Goal: Task Accomplishment & Management: Manage account settings

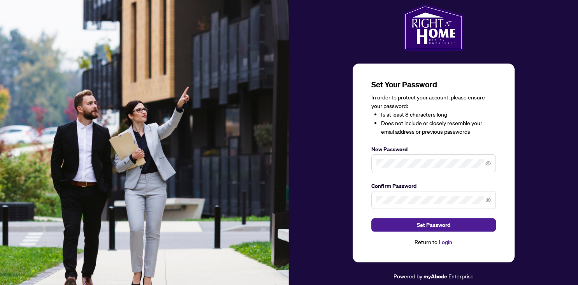
click at [453, 194] on span at bounding box center [434, 200] width 125 height 18
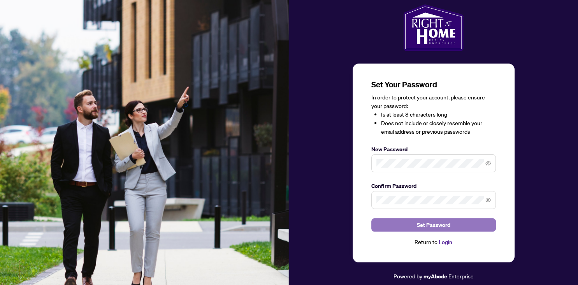
click at [430, 226] on span "Set Password" at bounding box center [433, 224] width 33 height 12
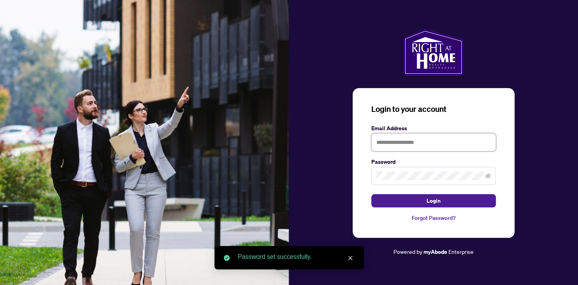
click at [398, 144] on input "text" at bounding box center [434, 142] width 125 height 18
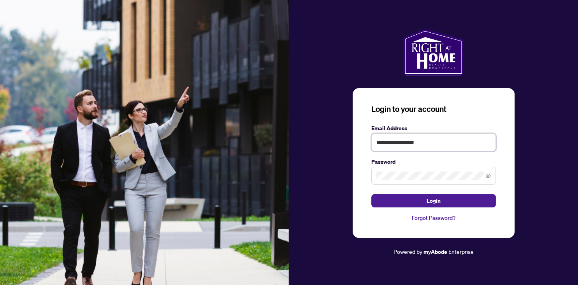
type input "**********"
click at [372, 194] on button "Login" at bounding box center [434, 200] width 125 height 13
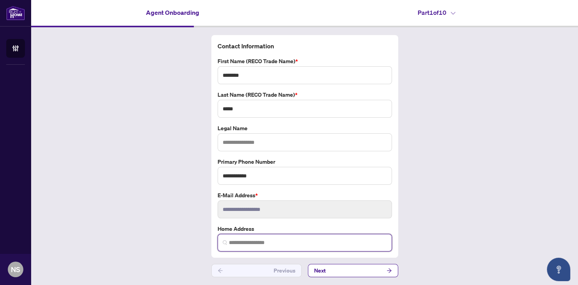
click at [282, 242] on input "search" at bounding box center [308, 242] width 158 height 8
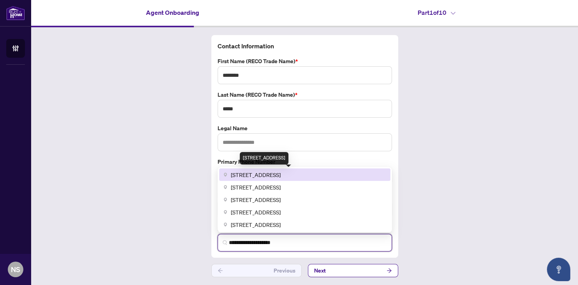
click at [281, 175] on span "714 The West Mall #710, Etobicoke, ON, Canada" at bounding box center [256, 174] width 50 height 9
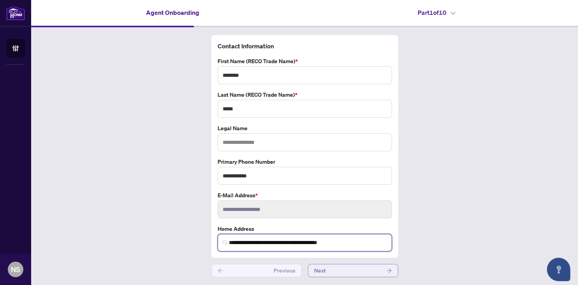
type input "**********"
click at [359, 271] on button "Next" at bounding box center [353, 270] width 90 height 13
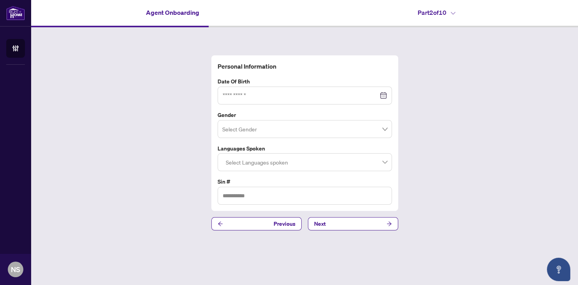
click at [385, 97] on div at bounding box center [305, 95] width 164 height 9
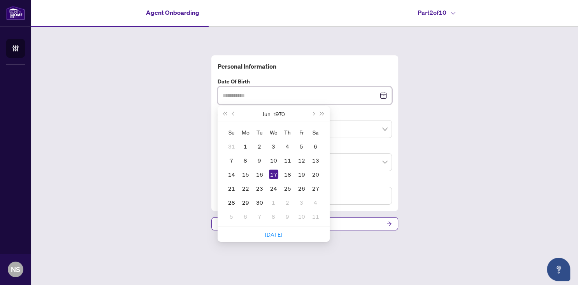
type input "**********"
click at [275, 174] on div "17" at bounding box center [273, 173] width 9 height 9
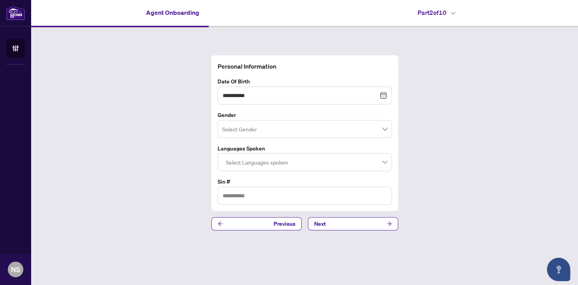
click at [239, 127] on input "search" at bounding box center [301, 130] width 158 height 17
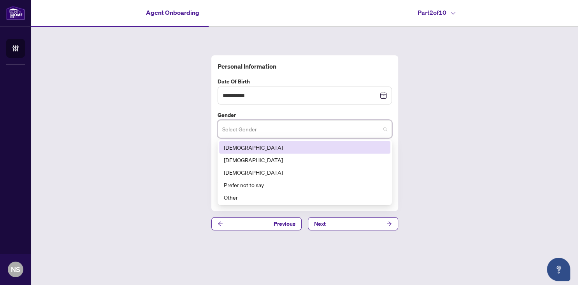
click at [240, 151] on div "[DEMOGRAPHIC_DATA]" at bounding box center [305, 147] width 162 height 9
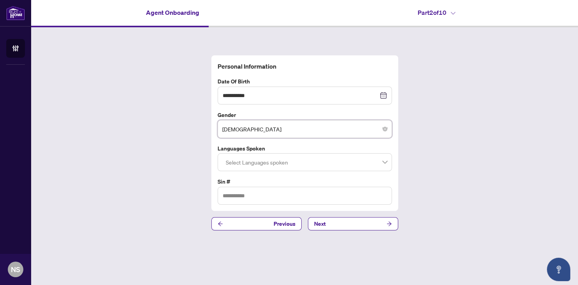
click at [255, 167] on div at bounding box center [305, 162] width 164 height 14
click at [251, 199] on input "text" at bounding box center [305, 196] width 174 height 18
click at [257, 162] on div at bounding box center [305, 162] width 164 height 14
type input "*********"
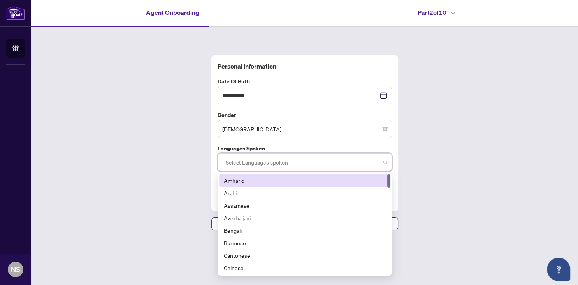
type input "*"
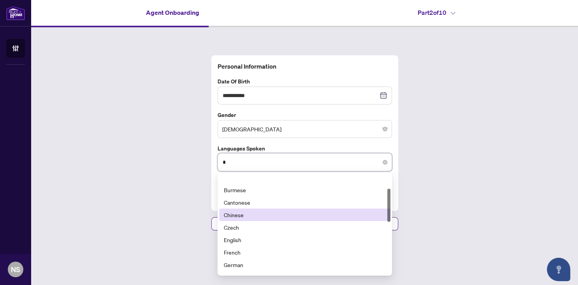
scroll to position [42, 0]
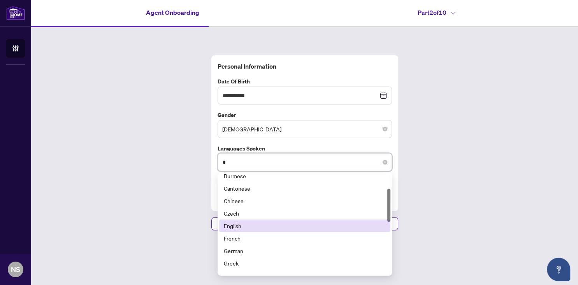
click at [243, 227] on div "English" at bounding box center [305, 225] width 162 height 9
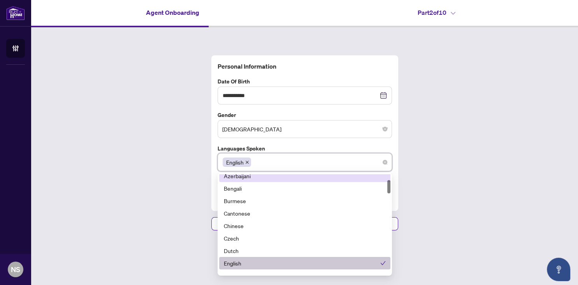
type input "*"
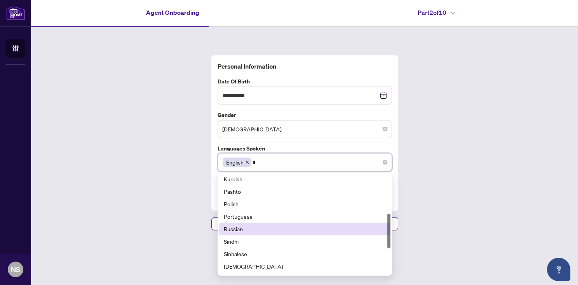
scroll to position [140, 0]
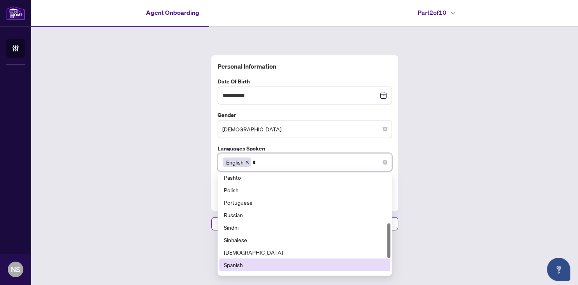
click at [242, 263] on div "Spanish" at bounding box center [305, 264] width 162 height 9
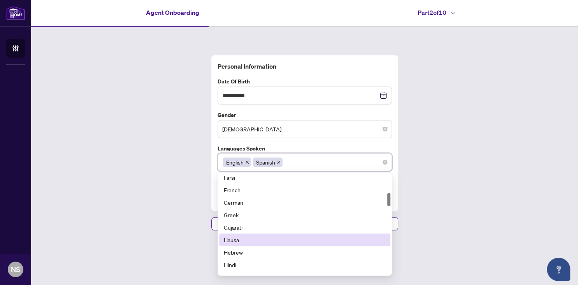
click at [195, 194] on div "**********" at bounding box center [304, 142] width 547 height 231
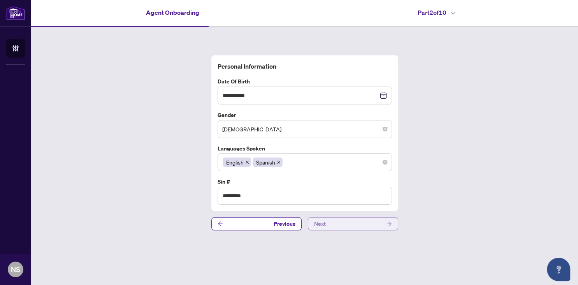
click at [332, 223] on button "Next" at bounding box center [353, 223] width 90 height 13
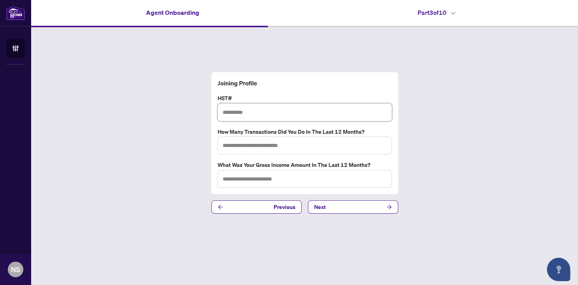
click at [253, 110] on input "text" at bounding box center [305, 112] width 174 height 18
click at [247, 111] on input "text" at bounding box center [305, 112] width 174 height 18
type input "**********"
click at [241, 144] on input "text" at bounding box center [305, 145] width 174 height 18
type input "**"
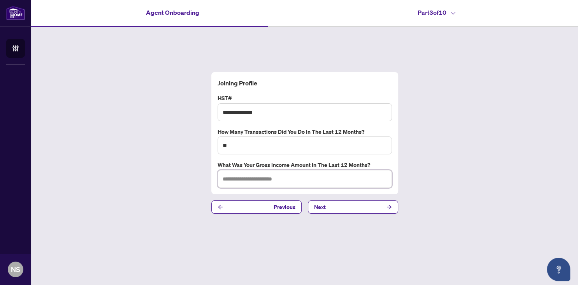
click at [233, 177] on input "text" at bounding box center [305, 179] width 174 height 18
type input "*****"
click at [330, 208] on button "Next" at bounding box center [353, 206] width 90 height 13
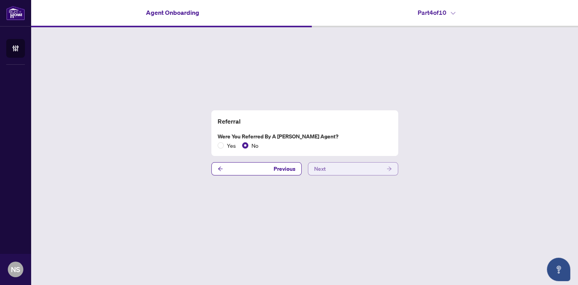
click at [354, 172] on button "Next" at bounding box center [353, 168] width 90 height 13
click at [349, 167] on button "Next" at bounding box center [353, 168] width 90 height 13
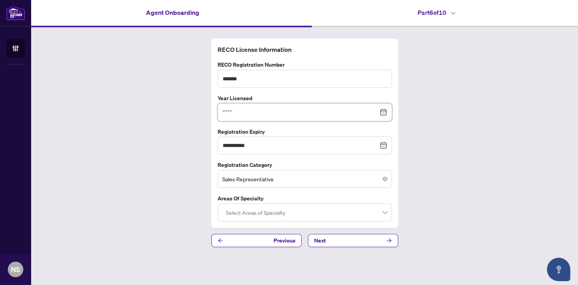
click at [224, 112] on input at bounding box center [301, 112] width 156 height 9
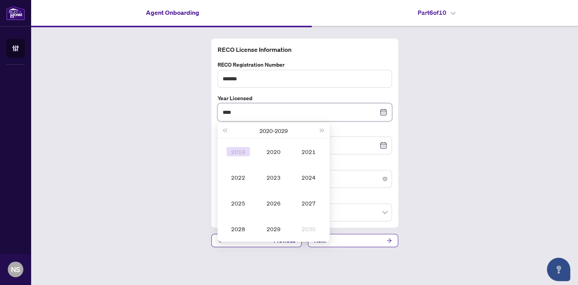
type input "****"
click at [244, 149] on div "2019" at bounding box center [238, 151] width 23 height 9
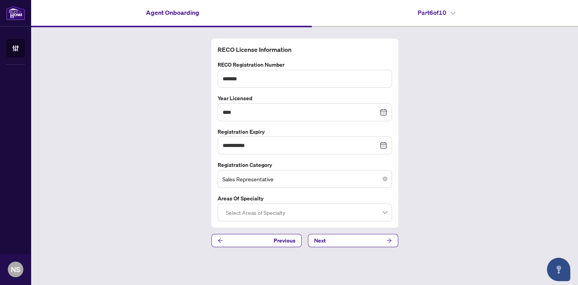
click at [258, 217] on div at bounding box center [305, 212] width 164 height 14
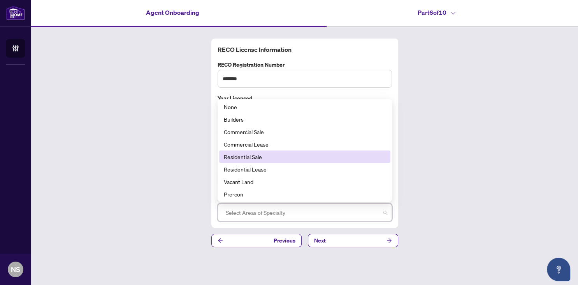
click at [249, 157] on div "Residential Sale" at bounding box center [305, 156] width 162 height 9
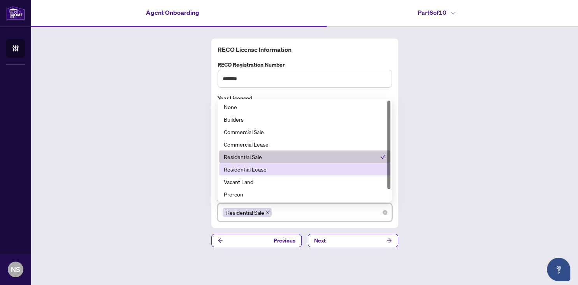
click at [263, 171] on div "Residential Lease" at bounding box center [305, 169] width 162 height 9
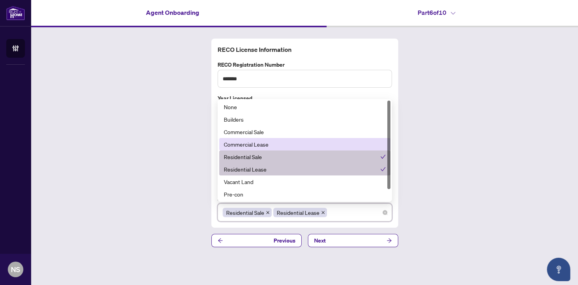
click at [259, 144] on div "Commercial Lease" at bounding box center [305, 144] width 162 height 9
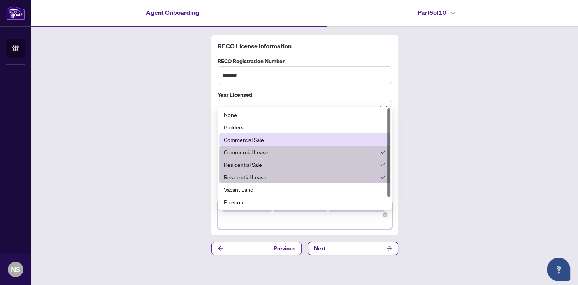
click at [257, 135] on div "Commercial Sale" at bounding box center [305, 139] width 162 height 9
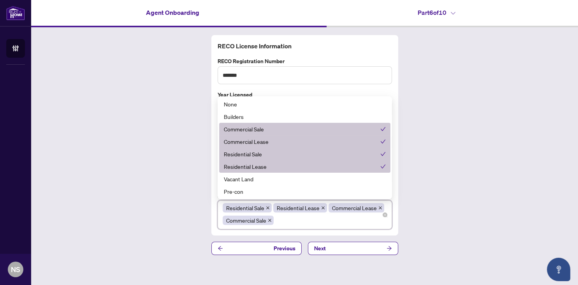
click at [166, 161] on div "**********" at bounding box center [304, 144] width 547 height 235
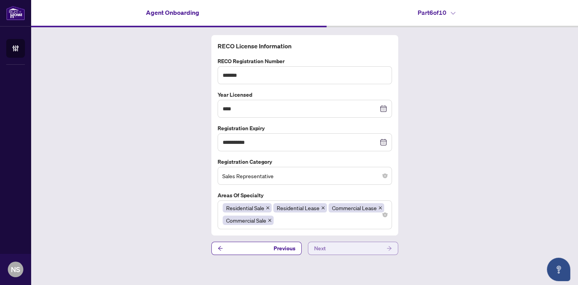
click at [335, 246] on button "Next" at bounding box center [353, 247] width 90 height 13
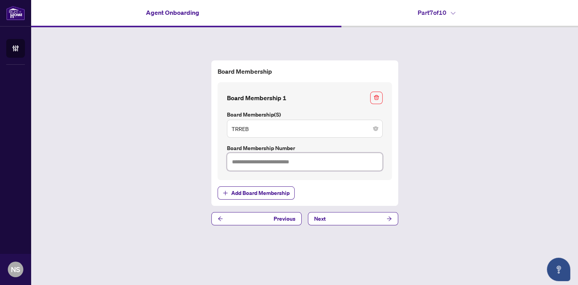
click at [292, 163] on input "text" at bounding box center [305, 162] width 156 height 18
type input "*******"
click at [350, 219] on button "Next" at bounding box center [353, 218] width 90 height 13
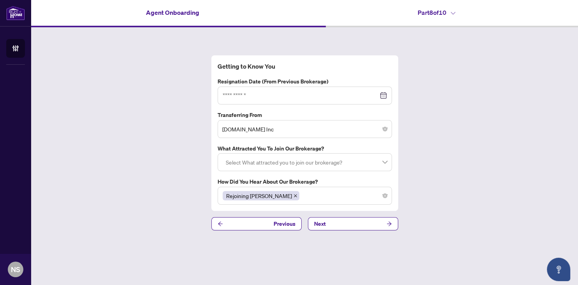
click at [383, 96] on div at bounding box center [305, 95] width 164 height 9
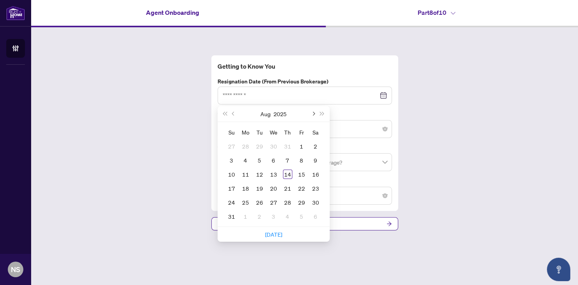
click at [313, 111] on button "Next month (PageDown)" at bounding box center [313, 114] width 9 height 16
type input "**********"
click at [247, 202] on div "29" at bounding box center [245, 201] width 9 height 9
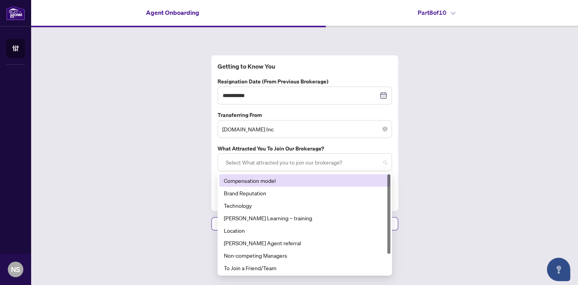
click at [283, 162] on div at bounding box center [305, 162] width 164 height 14
click at [263, 180] on div "Compensation model" at bounding box center [305, 180] width 162 height 9
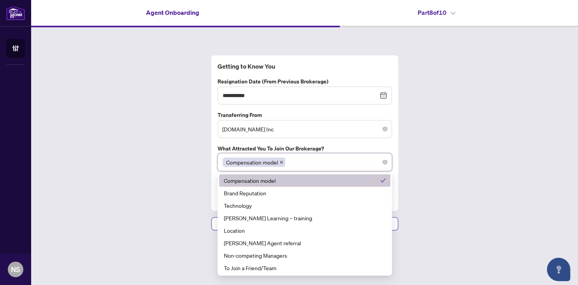
click at [167, 177] on div "**********" at bounding box center [304, 142] width 547 height 231
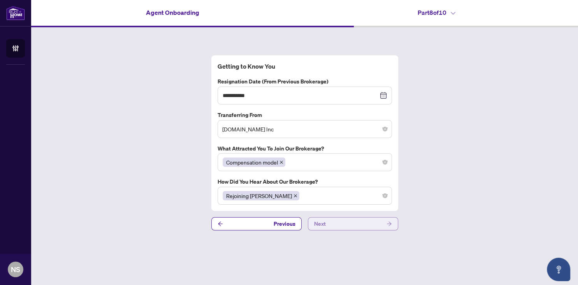
click at [356, 223] on button "Next" at bounding box center [353, 223] width 90 height 13
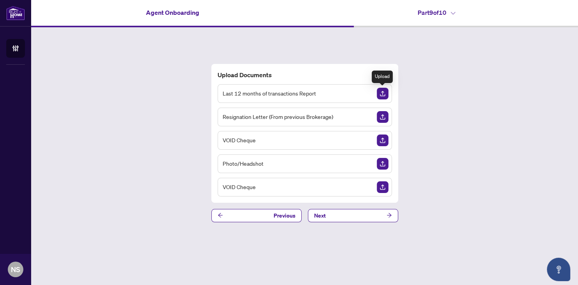
click at [379, 97] on img "Upload Document" at bounding box center [383, 94] width 12 height 12
click at [379, 93] on img "Upload Document" at bounding box center [383, 94] width 12 height 12
click at [382, 93] on img "Delete File" at bounding box center [383, 94] width 12 height 12
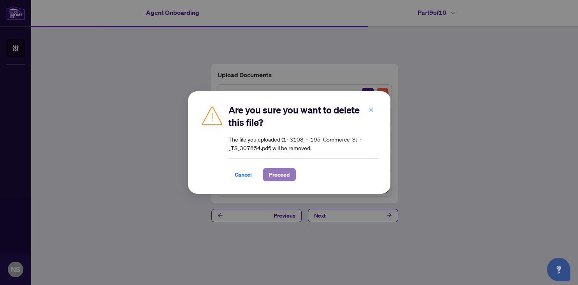
click at [271, 174] on span "Proceed" at bounding box center [279, 174] width 21 height 12
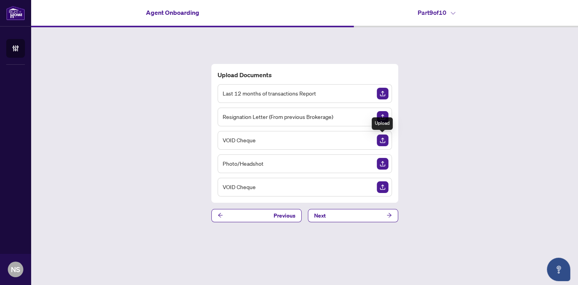
click at [384, 138] on img "Upload Document" at bounding box center [383, 140] width 12 height 12
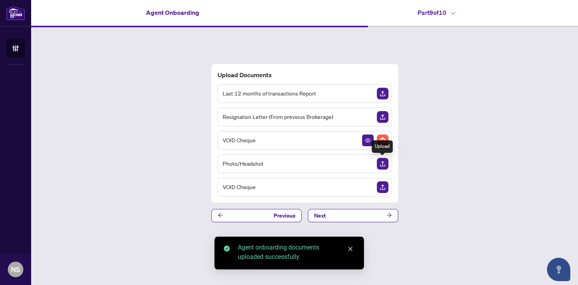
click at [380, 161] on img "Upload Document" at bounding box center [383, 164] width 12 height 12
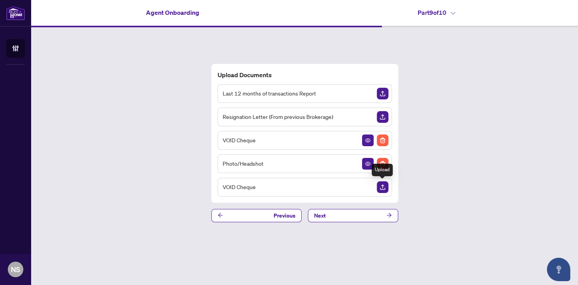
click at [383, 185] on img "Upload Document" at bounding box center [383, 187] width 12 height 12
click at [384, 186] on img "Upload Document" at bounding box center [383, 187] width 12 height 12
click at [335, 217] on button "Next" at bounding box center [353, 215] width 90 height 13
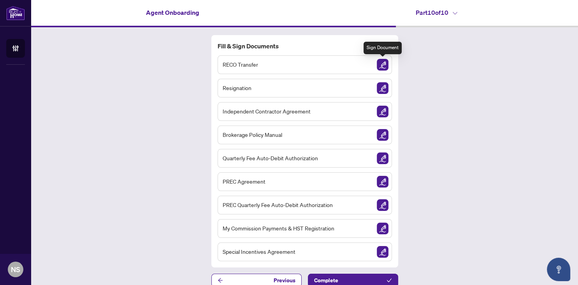
click at [382, 63] on img "Sign Document" at bounding box center [383, 65] width 12 height 12
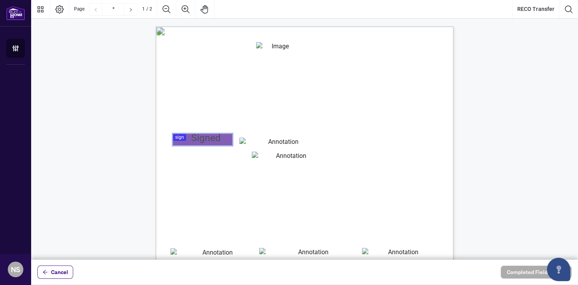
click at [179, 135] on div at bounding box center [304, 129] width 547 height 259
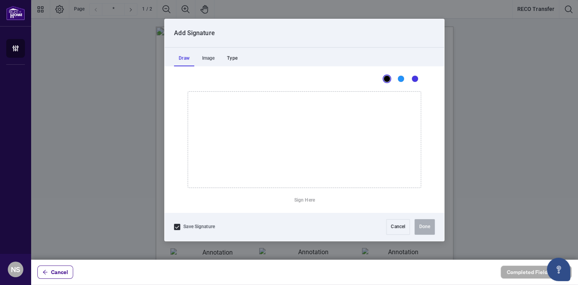
click at [237, 57] on div "Type" at bounding box center [231, 59] width 19 height 16
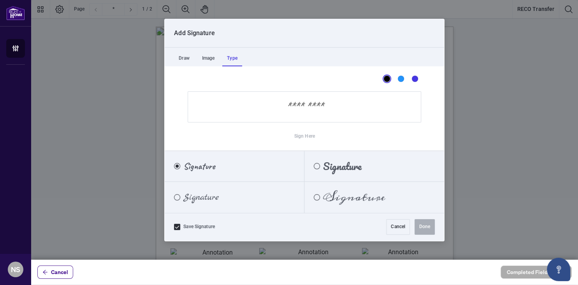
click at [262, 106] on input "Sign Here" at bounding box center [305, 106] width 234 height 31
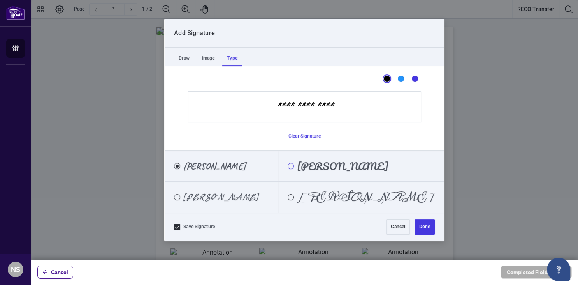
type input "**********"
click at [294, 166] on div "Pacifico" at bounding box center [291, 166] width 6 height 6
click at [320, 198] on div "[PERSON_NAME]" at bounding box center [361, 197] width 166 height 9
click at [180, 197] on div "Marck Script" at bounding box center [177, 197] width 6 height 6
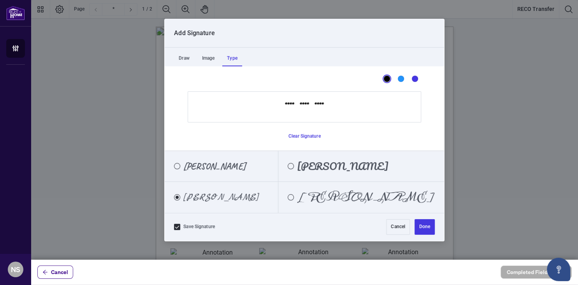
click at [183, 167] on div "[PERSON_NAME]" at bounding box center [210, 166] width 90 height 9
click at [429, 227] on button "Done" at bounding box center [425, 227] width 20 height 16
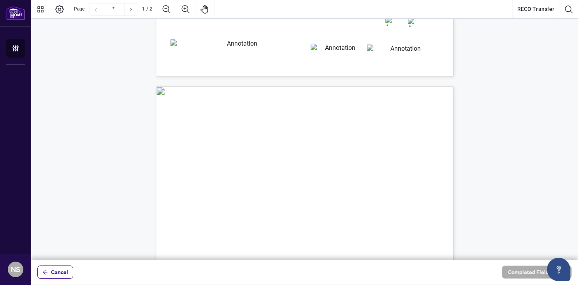
type input "*"
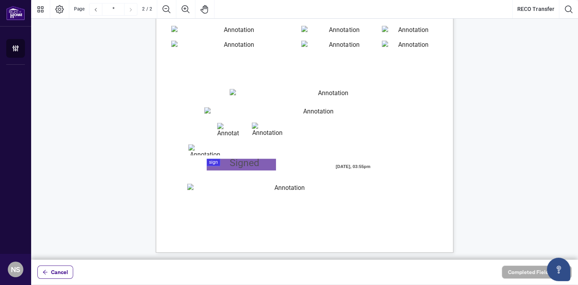
scroll to position [555, 0]
click at [239, 165] on div at bounding box center [304, 129] width 547 height 259
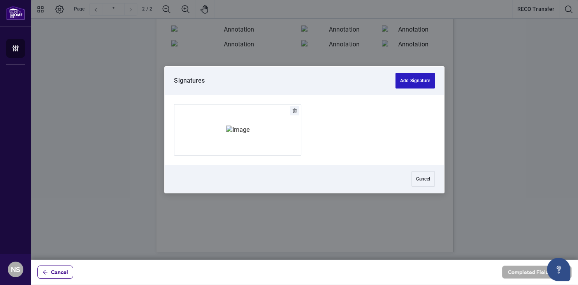
click at [406, 79] on button "Add Signature" at bounding box center [415, 81] width 39 height 16
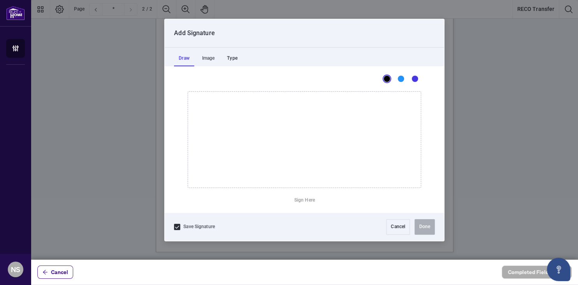
click at [233, 57] on div "Type" at bounding box center [231, 59] width 19 height 16
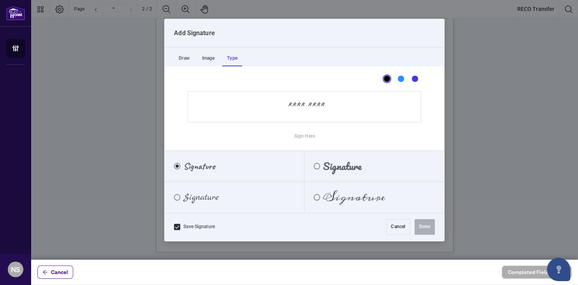
click at [283, 112] on input "Sign Here" at bounding box center [305, 106] width 234 height 31
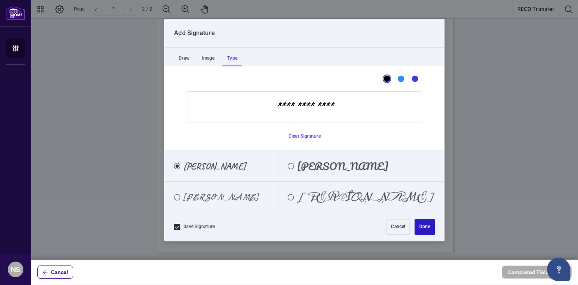
type input "**********"
click at [419, 224] on button "Done" at bounding box center [425, 227] width 20 height 16
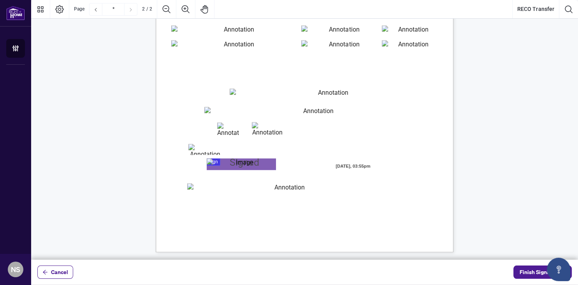
click at [298, 190] on input "Email" at bounding box center [286, 189] width 199 height 12
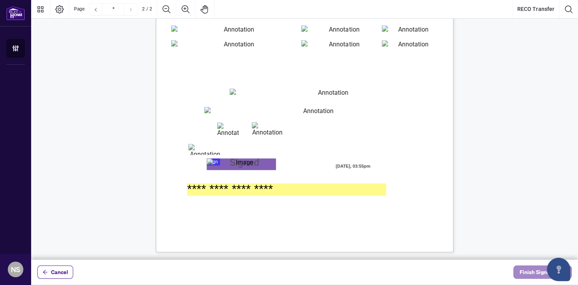
type input "**********"
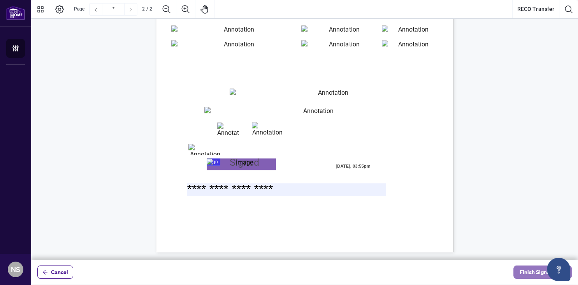
click at [527, 269] on span "Finish Signing" at bounding box center [537, 272] width 35 height 12
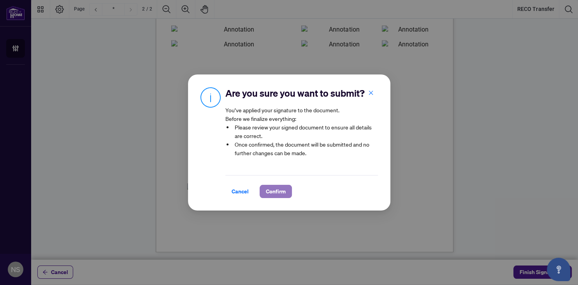
click at [277, 192] on span "Confirm" at bounding box center [276, 191] width 20 height 12
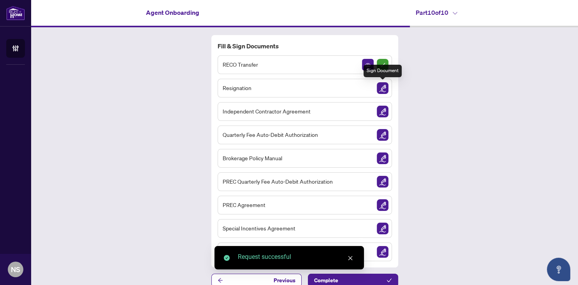
click at [382, 87] on img "Sign Document" at bounding box center [383, 88] width 12 height 12
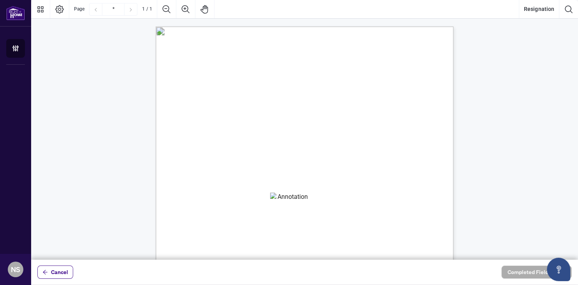
click at [287, 197] on textarea "01K2N1BMBGPCYZGMSYVM4BP01F" at bounding box center [289, 198] width 39 height 12
type textarea "**********"
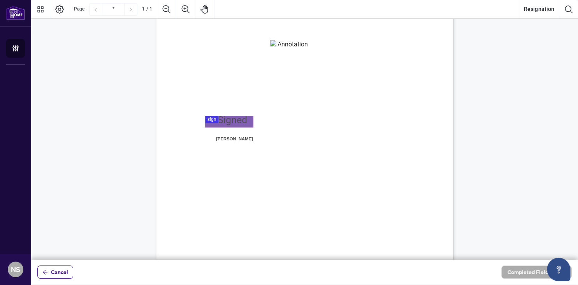
click at [229, 122] on div at bounding box center [304, 129] width 547 height 259
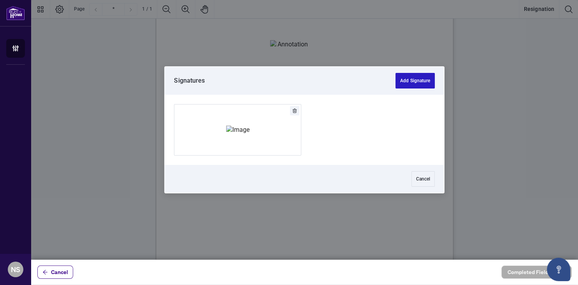
click at [416, 81] on button "Add Signature" at bounding box center [415, 81] width 39 height 16
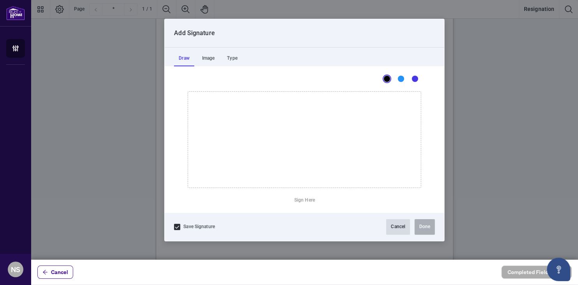
click at [396, 224] on button "Cancel" at bounding box center [398, 227] width 24 height 16
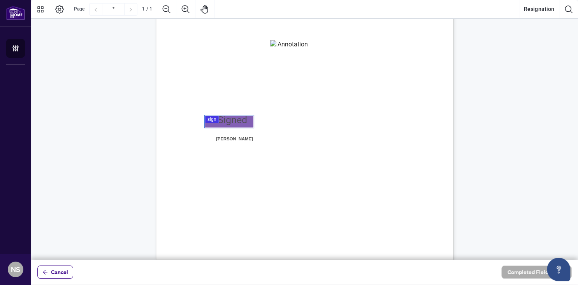
click at [215, 119] on div at bounding box center [304, 129] width 547 height 259
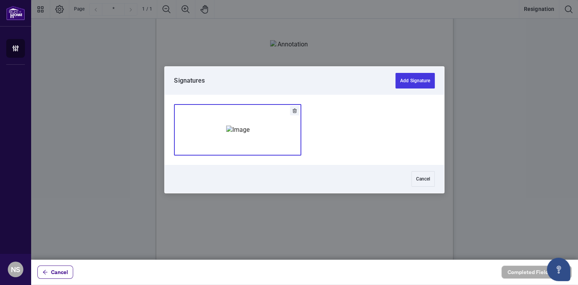
click at [233, 125] on img "Add Signature" at bounding box center [237, 129] width 23 height 9
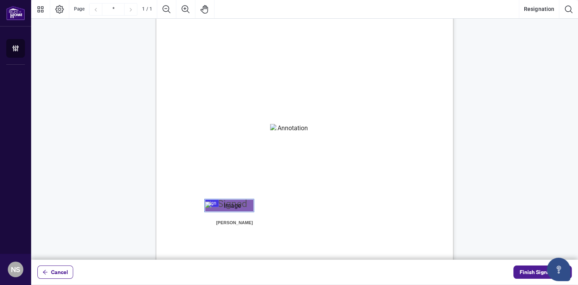
scroll to position [68, 0]
click at [528, 273] on span "Finish Signing" at bounding box center [537, 272] width 35 height 12
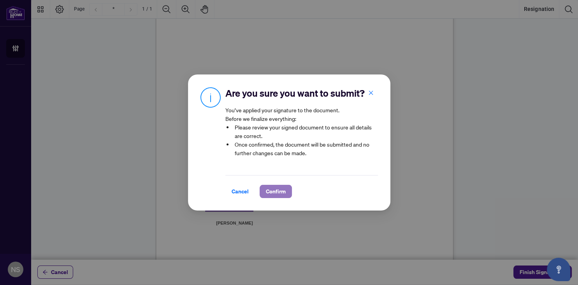
click at [271, 191] on span "Confirm" at bounding box center [276, 191] width 20 height 12
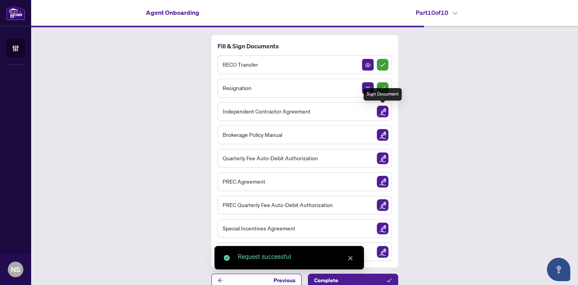
click at [381, 112] on img "Sign Document" at bounding box center [383, 112] width 12 height 12
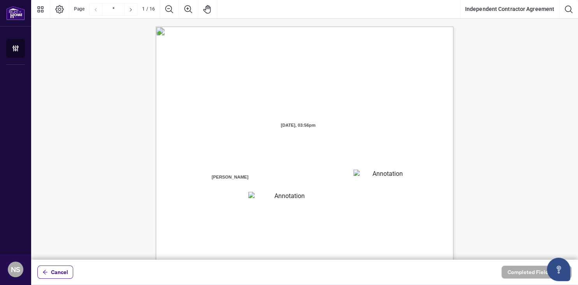
click at [364, 173] on textarea "01JYGZAKFHWMPY1N8C3Z46THAB" at bounding box center [385, 175] width 62 height 12
click at [387, 174] on textarea "01JYGZAKFHWMPY1N8C3Z46THAB" at bounding box center [385, 175] width 63 height 12
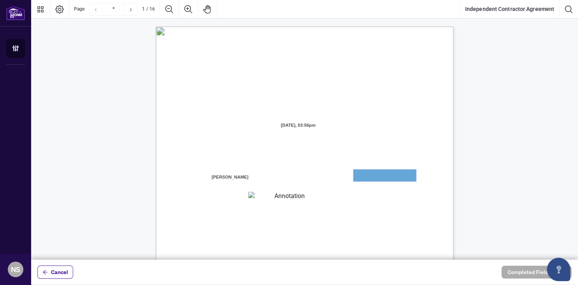
click at [387, 174] on textarea "01JYGZAKFHWMPY1N8C3Z46THAB" at bounding box center [385, 175] width 63 height 12
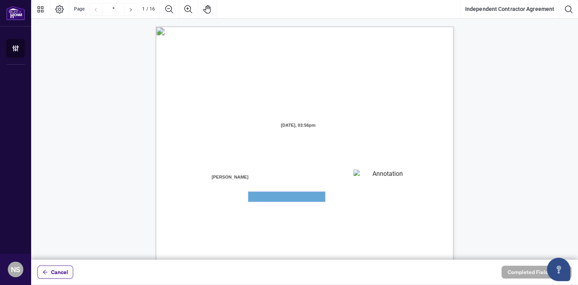
click at [298, 197] on textarea "01JYGZAQMTWRDFJQJ4WJ0G3B21" at bounding box center [286, 197] width 77 height 10
click at [386, 176] on textarea "01JYGZAKFHWMPY1N8C3Z46THAB" at bounding box center [385, 175] width 62 height 12
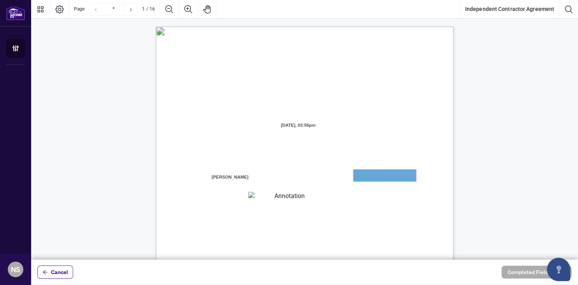
click at [386, 176] on textarea "01JYGZAKFHWMPY1N8C3Z46THAB" at bounding box center [385, 175] width 63 height 12
click at [368, 175] on textarea "01JYGZAKFHWMPY1N8C3Z46THAB" at bounding box center [385, 175] width 63 height 12
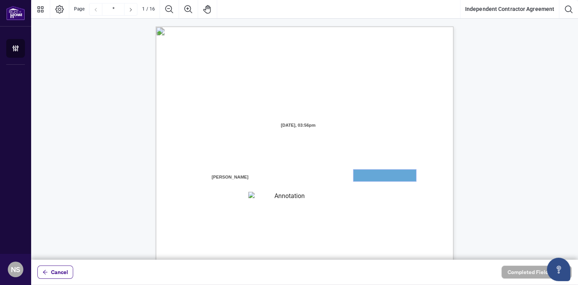
click at [380, 177] on textarea "01JYGZAKFHWMPY1N8C3Z46THAB" at bounding box center [385, 175] width 63 height 12
click at [131, 8] on icon "Next Page" at bounding box center [131, 10] width 6 height 6
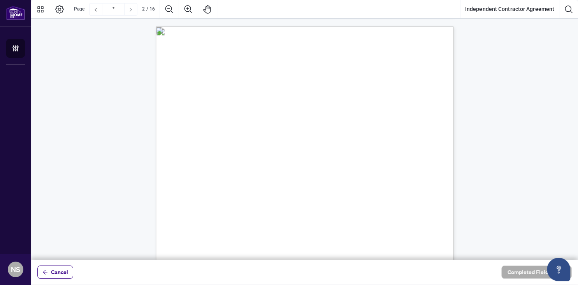
click at [131, 8] on icon "Next Page" at bounding box center [131, 10] width 6 height 6
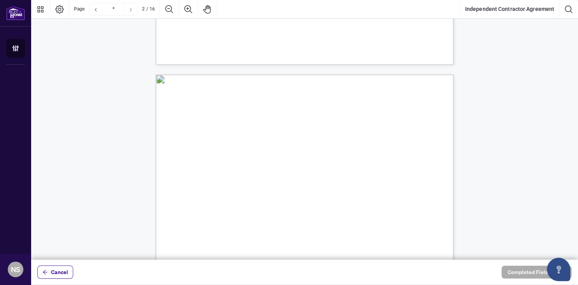
type input "*"
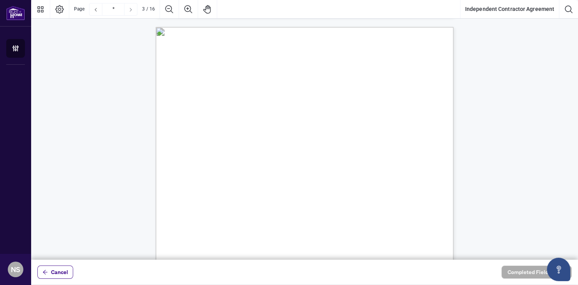
scroll to position [791, 0]
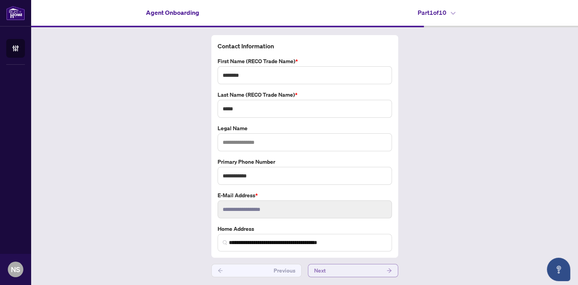
click at [340, 269] on button "Next" at bounding box center [353, 270] width 90 height 13
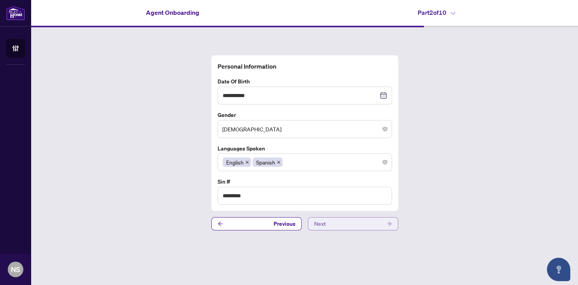
click at [347, 224] on button "Next" at bounding box center [353, 223] width 90 height 13
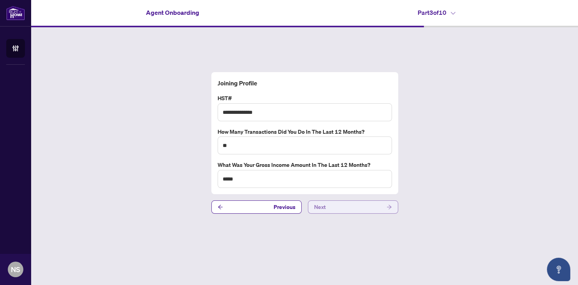
click at [350, 207] on button "Next" at bounding box center [353, 206] width 90 height 13
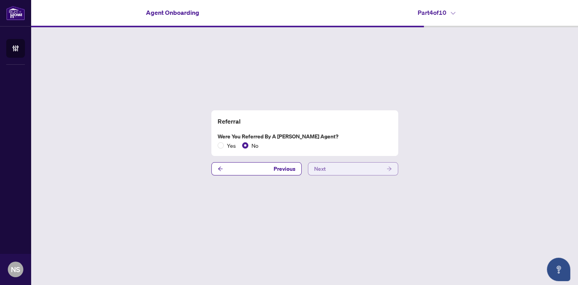
click at [351, 169] on button "Next" at bounding box center [353, 168] width 90 height 13
click at [350, 172] on button "Next" at bounding box center [353, 168] width 90 height 13
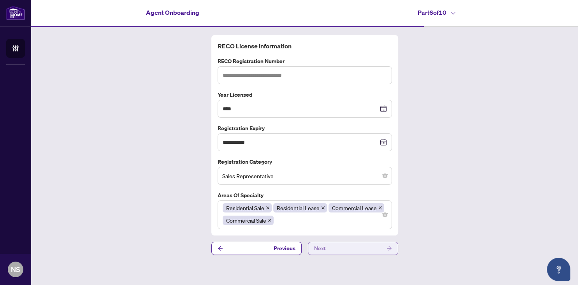
type input "*******"
click at [351, 247] on button "Next" at bounding box center [353, 247] width 90 height 13
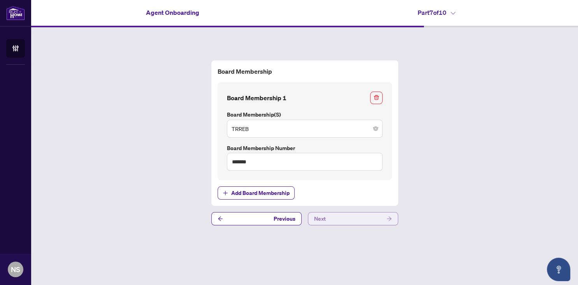
click at [346, 219] on button "Next" at bounding box center [353, 218] width 90 height 13
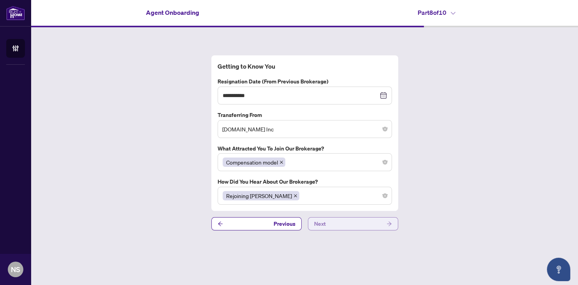
click at [346, 227] on button "Next" at bounding box center [353, 223] width 90 height 13
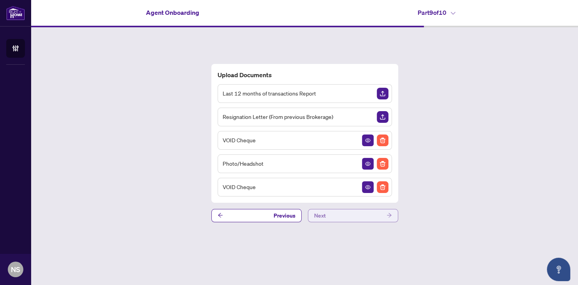
click at [346, 215] on button "Next" at bounding box center [353, 215] width 90 height 13
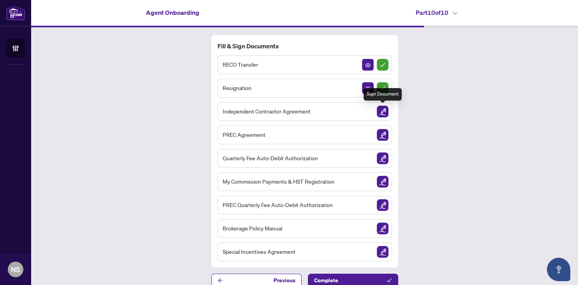
click at [381, 110] on img "Sign Document" at bounding box center [383, 112] width 12 height 12
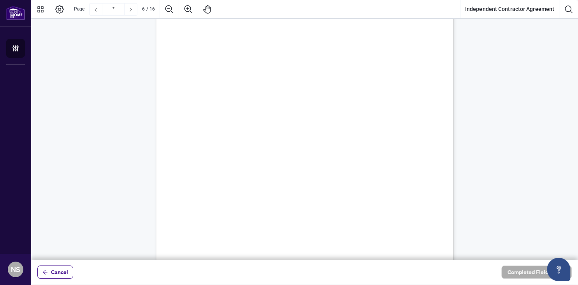
scroll to position [2002, 0]
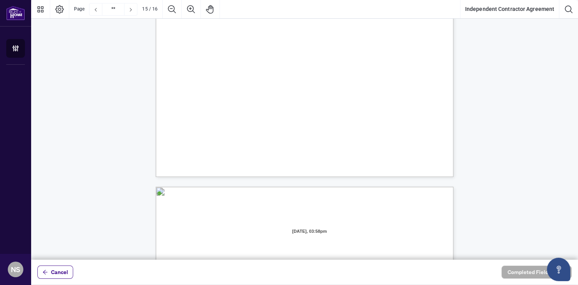
type input "**"
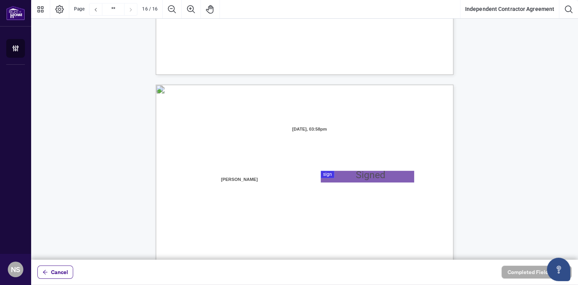
scroll to position [5879, 0]
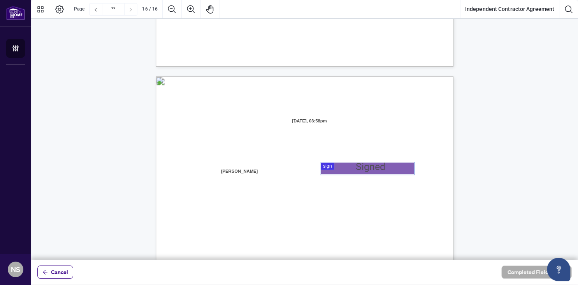
click at [366, 166] on div at bounding box center [304, 129] width 547 height 259
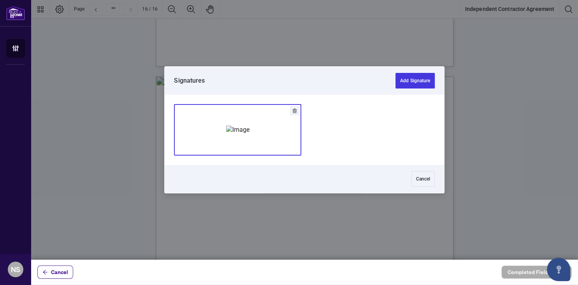
click at [243, 134] on img "Add Signature" at bounding box center [237, 129] width 23 height 9
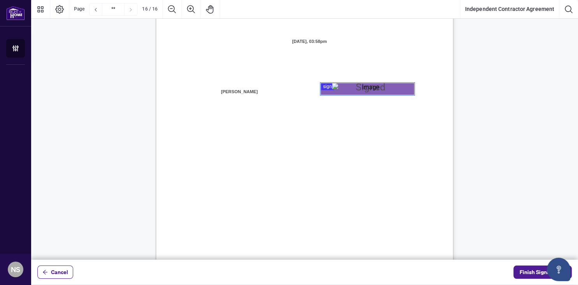
scroll to position [5955, 0]
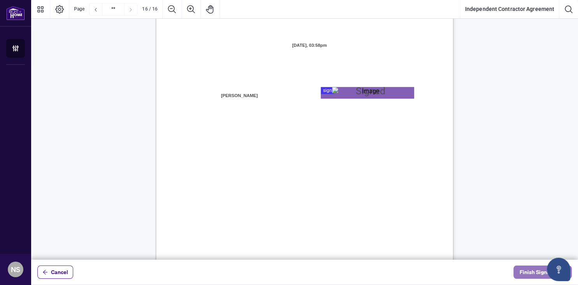
click at [527, 273] on span "Finish Signing" at bounding box center [537, 272] width 35 height 12
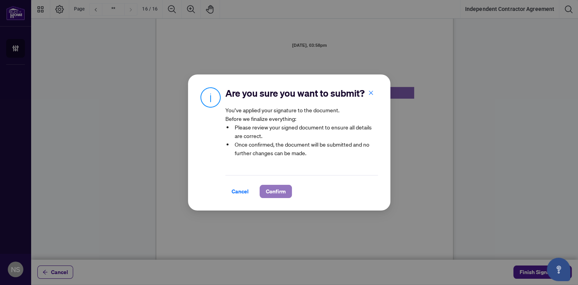
click at [279, 191] on span "Confirm" at bounding box center [276, 191] width 20 height 12
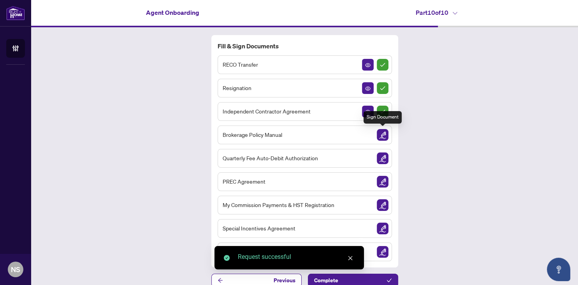
click at [379, 133] on img "Sign Document" at bounding box center [383, 135] width 12 height 12
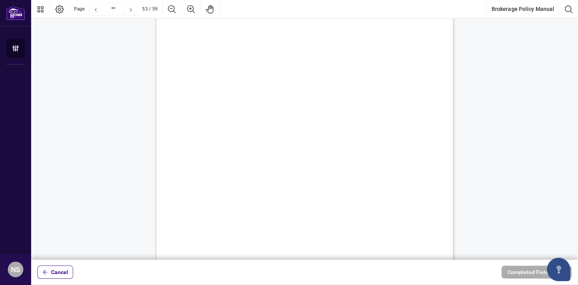
scroll to position [20620, 0]
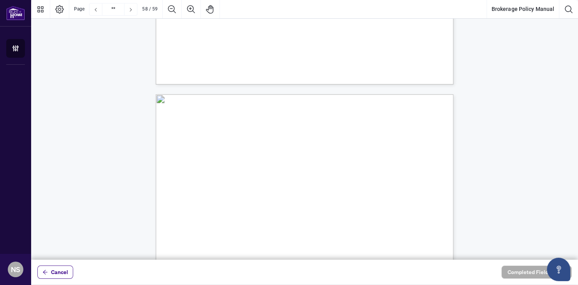
type input "**"
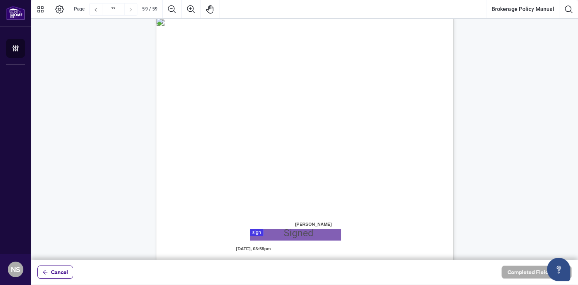
scroll to position [23031, 0]
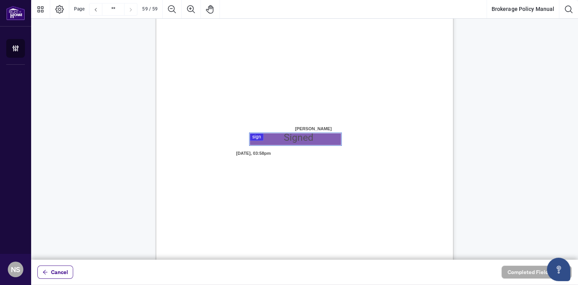
click at [301, 142] on div at bounding box center [304, 129] width 547 height 259
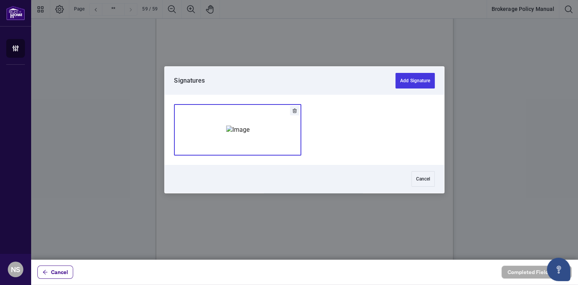
click at [248, 134] on img "Add Signature" at bounding box center [237, 129] width 23 height 9
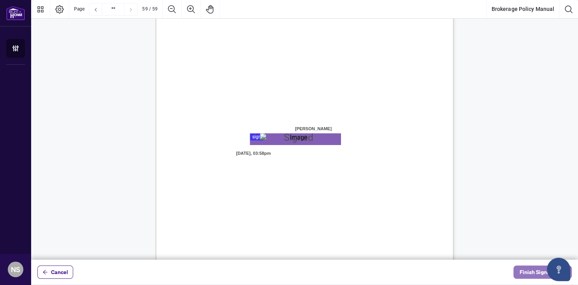
click at [532, 271] on span "Finish Signing" at bounding box center [537, 272] width 35 height 12
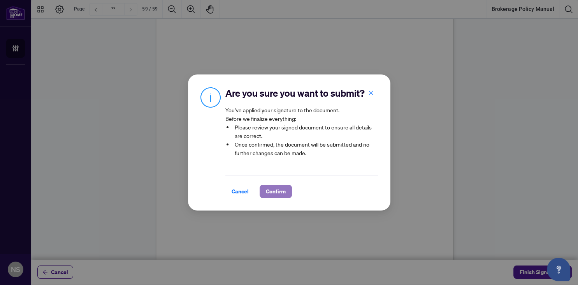
click at [280, 191] on span "Confirm" at bounding box center [276, 191] width 20 height 12
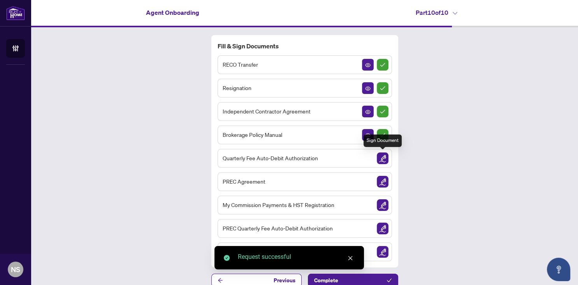
click at [383, 156] on img "Sign Document" at bounding box center [383, 158] width 12 height 12
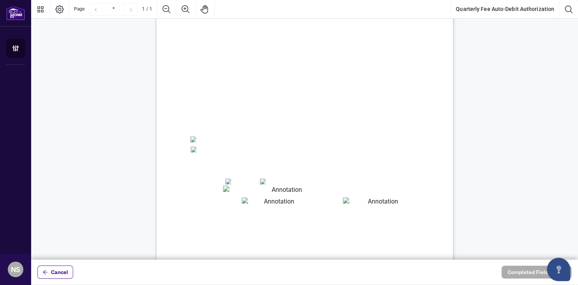
scroll to position [84, 0]
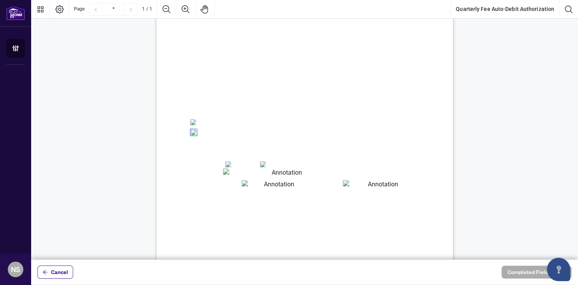
click at [262, 171] on textarea "01JYSTDXKMM2RH879KP3KYMEH1" at bounding box center [284, 173] width 122 height 10
click at [243, 172] on textarea "01JYSTDXKMM2RH879KP3KYMEH1" at bounding box center [284, 173] width 122 height 10
click at [252, 172] on textarea "01JYSTDXKMM2RH879KP3KYMEH1" at bounding box center [284, 173] width 122 height 10
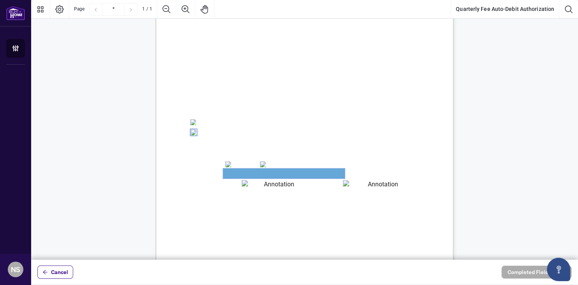
click at [252, 172] on textarea "01JYSTDXKMM2RH879KP3KYMEH1" at bounding box center [284, 173] width 122 height 10
click at [246, 172] on textarea "01JYSTDXKMM2RH879KP3KYMEH1" at bounding box center [284, 173] width 122 height 10
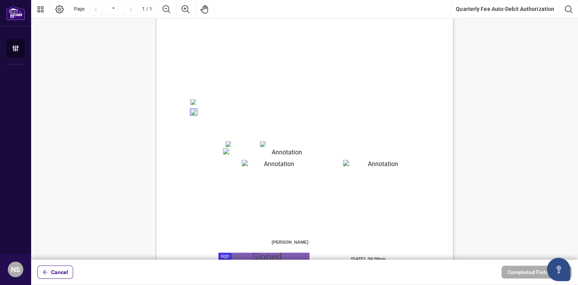
scroll to position [110, 0]
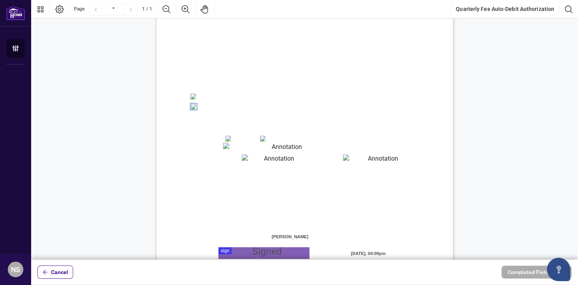
click at [254, 144] on textarea "01JYSTDXKMM2RH879KP3KYMEH1" at bounding box center [284, 148] width 122 height 10
click at [291, 163] on textarea "01JYSTE5H4CSE0FAK39HWZJ8NF" at bounding box center [276, 159] width 68 height 11
click at [366, 159] on textarea "01JYSTEDE4DHXHDCK0JEKPRH2T" at bounding box center [380, 159] width 74 height 10
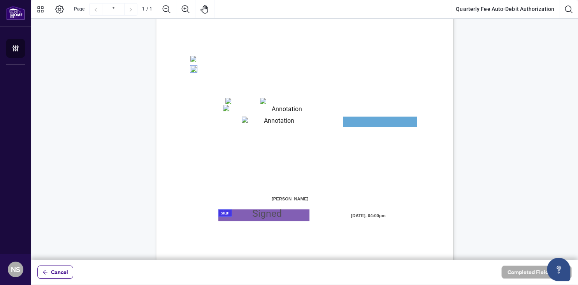
scroll to position [160, 0]
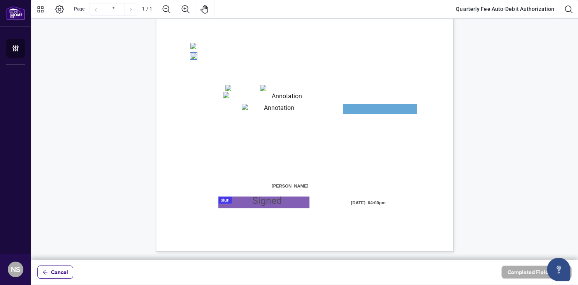
click at [252, 199] on div at bounding box center [304, 129] width 547 height 259
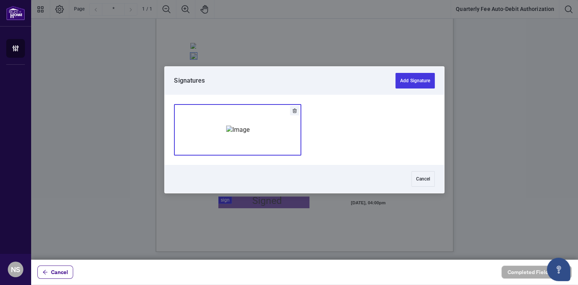
click at [250, 143] on div "Add Signature" at bounding box center [237, 130] width 23 height 78
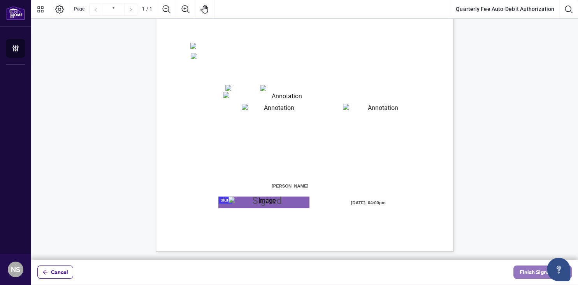
click at [529, 274] on span "Finish Signing" at bounding box center [537, 272] width 35 height 12
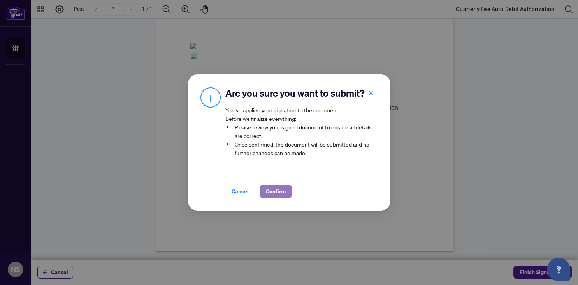
click at [264, 194] on button "Confirm" at bounding box center [276, 191] width 32 height 13
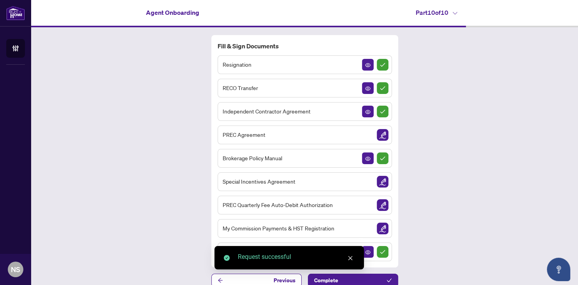
scroll to position [8, 0]
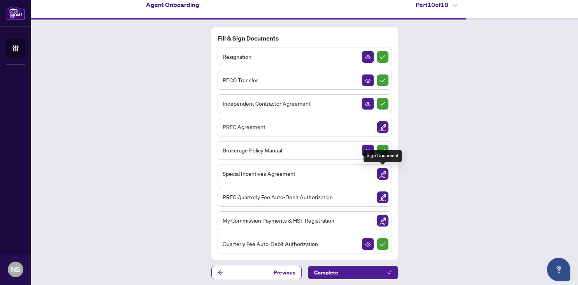
click at [384, 172] on img "Sign Document" at bounding box center [383, 174] width 12 height 12
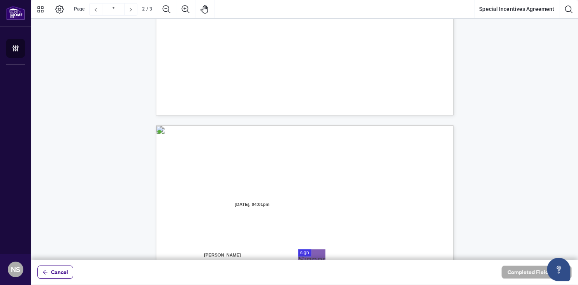
type input "*"
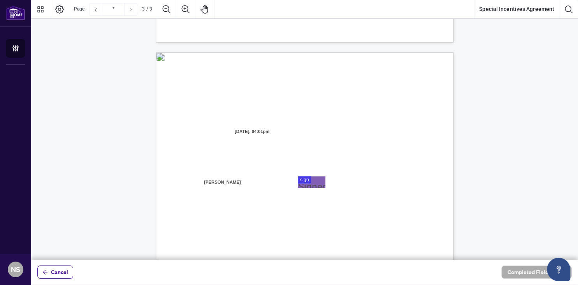
scroll to position [774, 0]
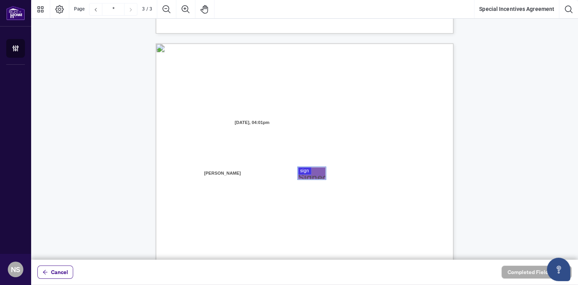
click at [313, 170] on div at bounding box center [304, 129] width 547 height 259
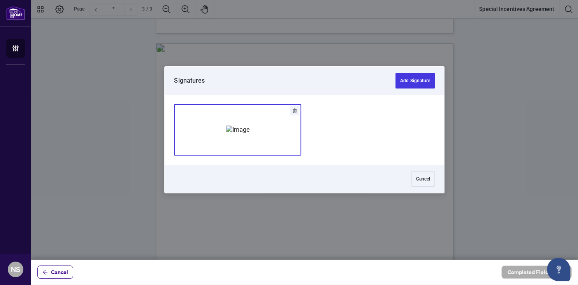
click at [250, 143] on div "Add Signature" at bounding box center [237, 130] width 23 height 78
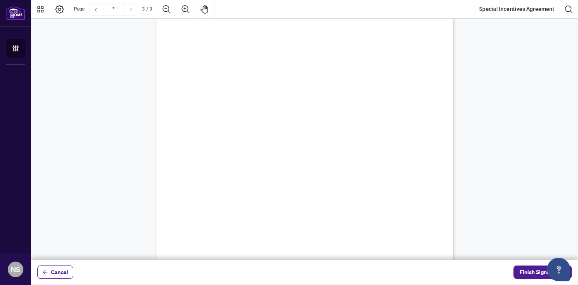
scroll to position [951, 0]
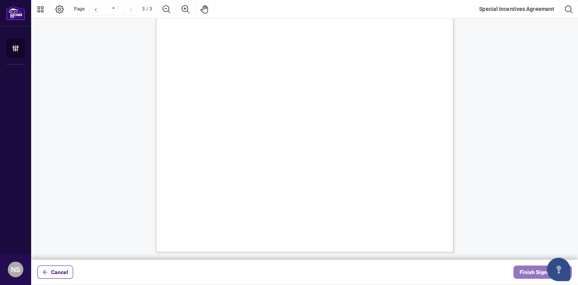
click at [540, 271] on span "Finish Signing" at bounding box center [537, 272] width 35 height 12
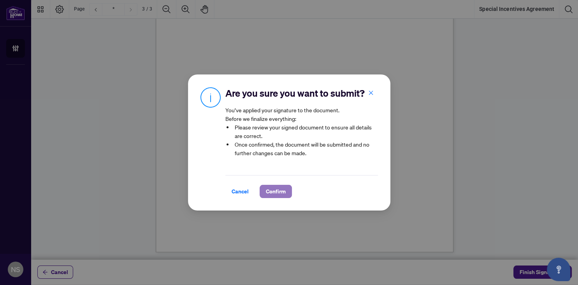
click at [279, 194] on span "Confirm" at bounding box center [276, 191] width 20 height 12
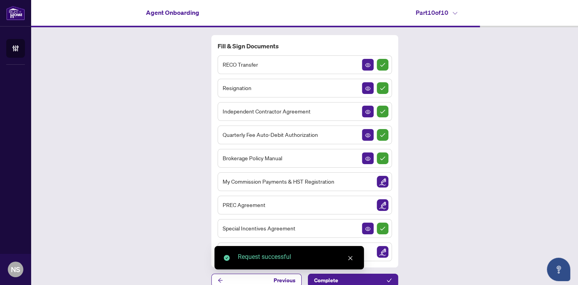
scroll to position [8, 0]
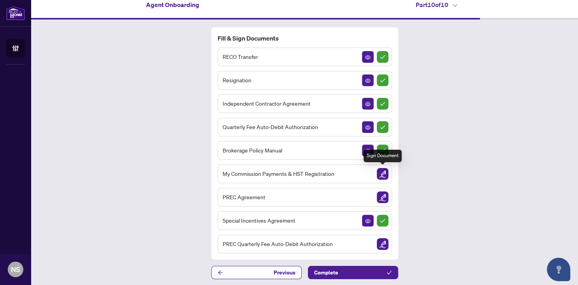
click at [384, 172] on img "Sign Document" at bounding box center [383, 174] width 12 height 12
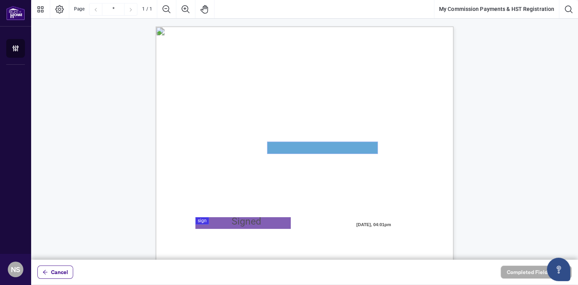
click at [287, 148] on textarea "01JYSTNGYVS2013FT3FSAZ2QTV" at bounding box center [323, 148] width 110 height 12
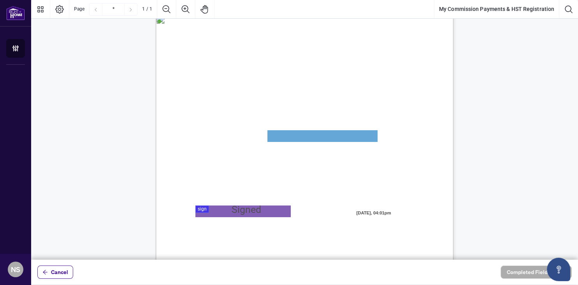
scroll to position [17, 0]
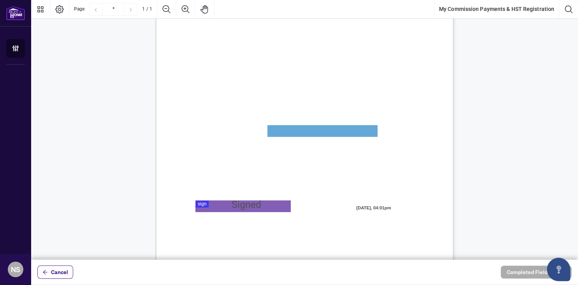
click at [206, 204] on div at bounding box center [304, 129] width 547 height 259
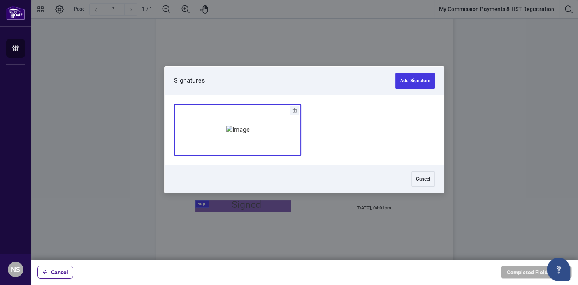
click at [250, 140] on div "Add Signature" at bounding box center [237, 130] width 23 height 78
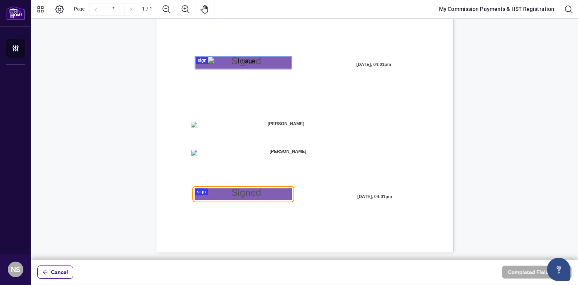
scroll to position [160, 0]
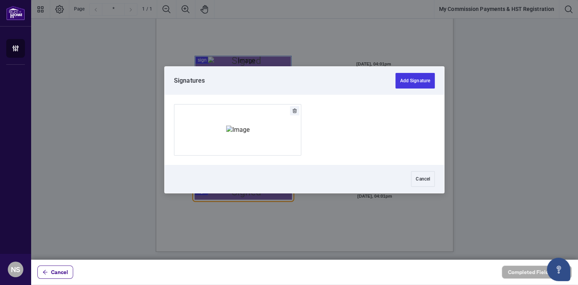
click at [248, 191] on div at bounding box center [304, 129] width 547 height 259
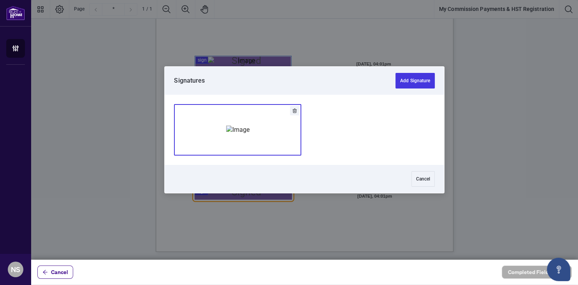
click at [250, 134] on img "Add Signature" at bounding box center [237, 129] width 23 height 9
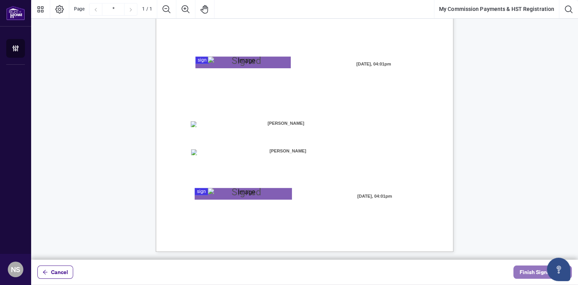
click at [527, 273] on span "Finish Signing" at bounding box center [537, 272] width 35 height 12
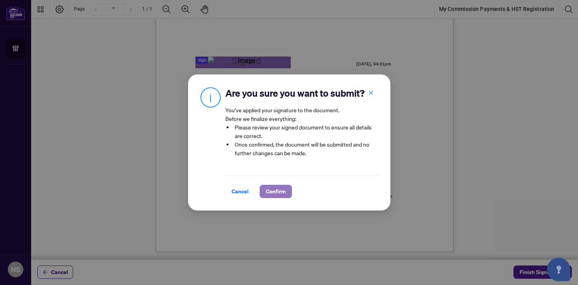
click at [271, 190] on span "Confirm" at bounding box center [276, 191] width 20 height 12
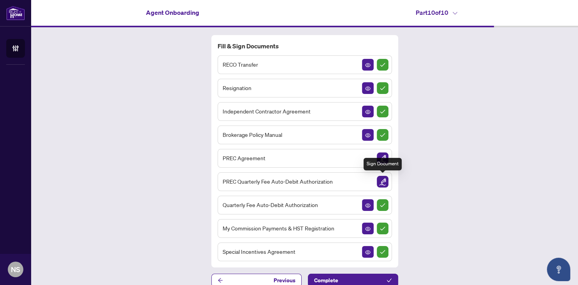
click at [384, 178] on img "Sign Document" at bounding box center [383, 182] width 12 height 12
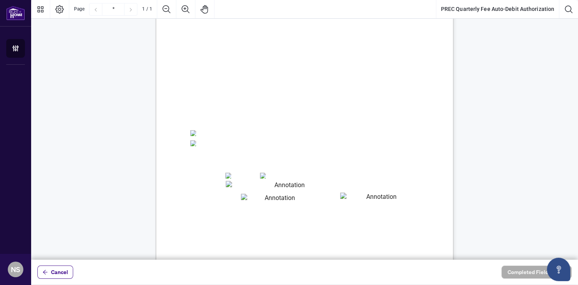
scroll to position [160, 0]
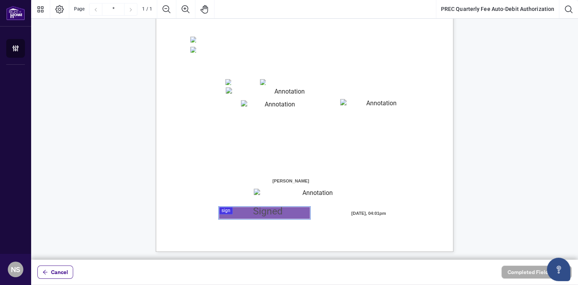
click at [247, 215] on div at bounding box center [304, 129] width 547 height 259
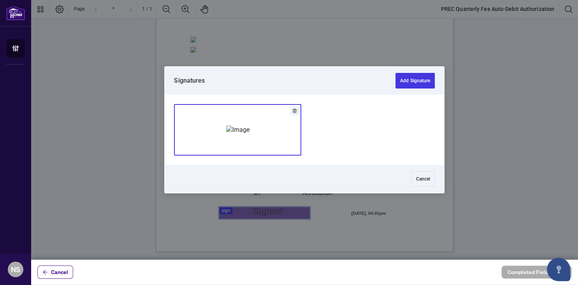
click at [250, 134] on img "Add Signature" at bounding box center [237, 129] width 23 height 9
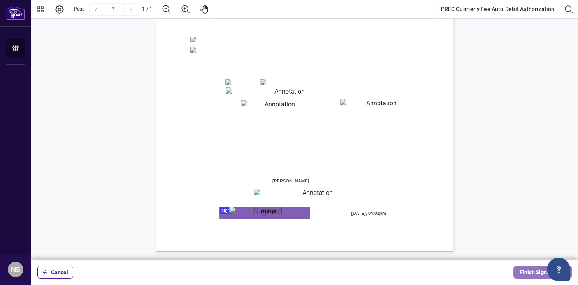
click at [529, 271] on span "Finish Signing" at bounding box center [537, 272] width 35 height 12
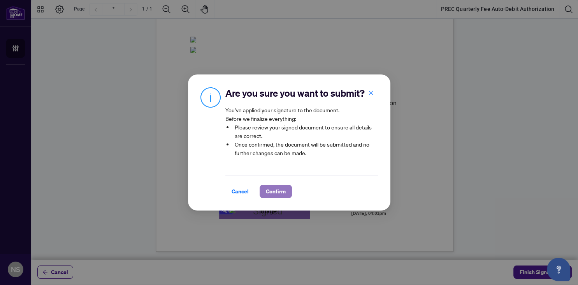
click at [278, 190] on span "Confirm" at bounding box center [276, 191] width 20 height 12
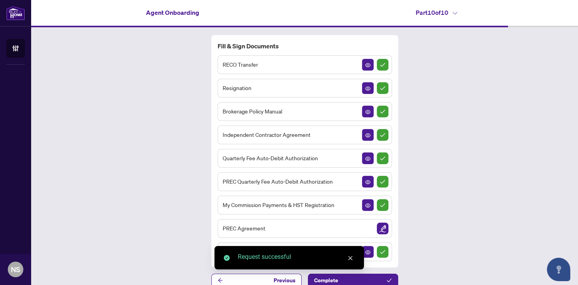
scroll to position [8, 0]
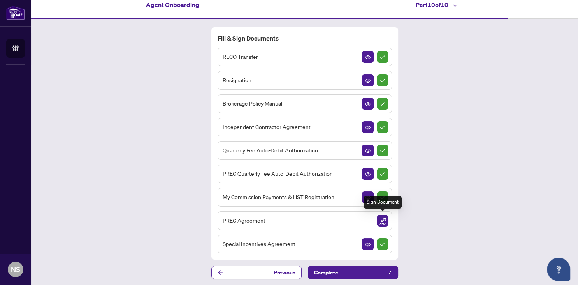
click at [384, 219] on img "Sign Document" at bounding box center [383, 221] width 12 height 12
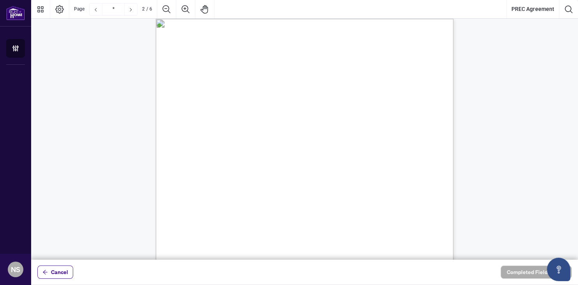
scroll to position [403, 0]
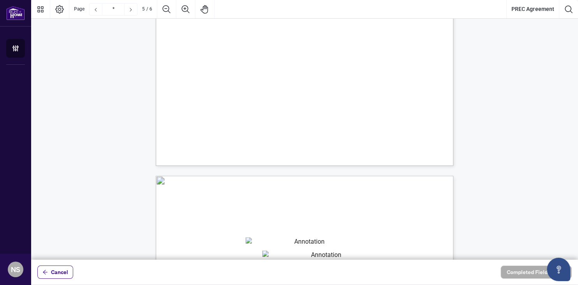
type input "*"
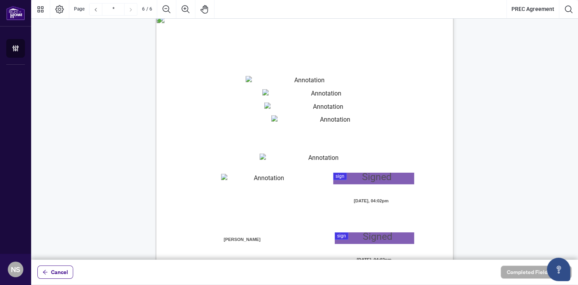
scroll to position [2011, 0]
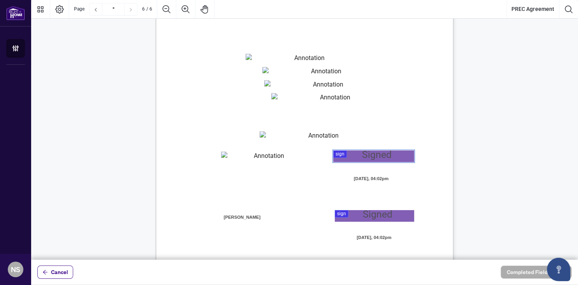
click at [365, 155] on div at bounding box center [304, 129] width 547 height 259
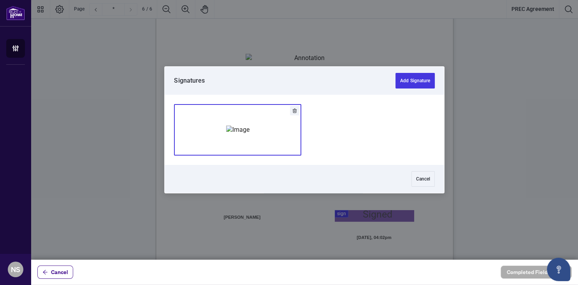
click at [250, 132] on img "Add Signature" at bounding box center [237, 129] width 23 height 9
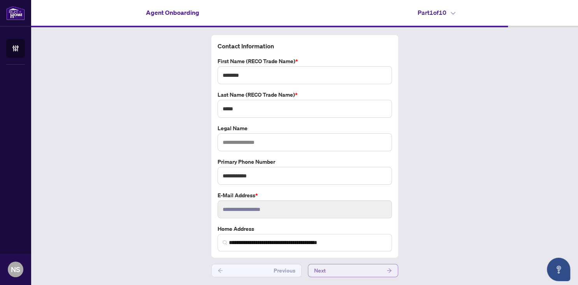
click at [328, 268] on button "Next" at bounding box center [353, 270] width 90 height 13
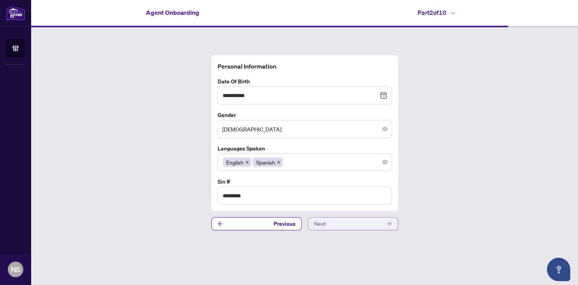
click at [344, 224] on button "Next" at bounding box center [353, 223] width 90 height 13
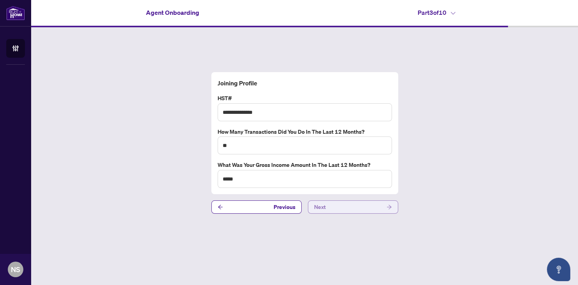
click at [348, 208] on button "Next" at bounding box center [353, 206] width 90 height 13
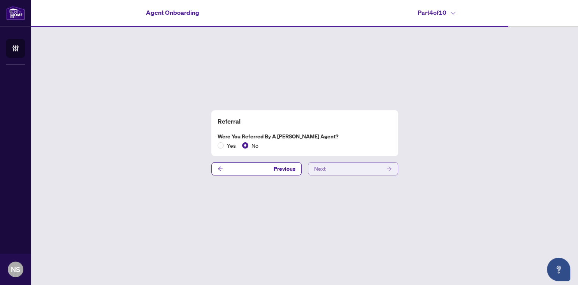
click at [352, 167] on button "Next" at bounding box center [353, 168] width 90 height 13
click at [350, 170] on button "Next" at bounding box center [353, 168] width 90 height 13
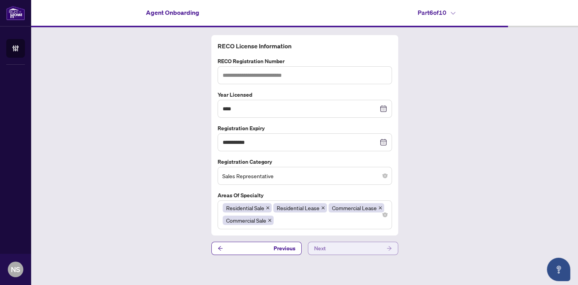
type input "*******"
click at [335, 248] on button "Next" at bounding box center [353, 247] width 90 height 13
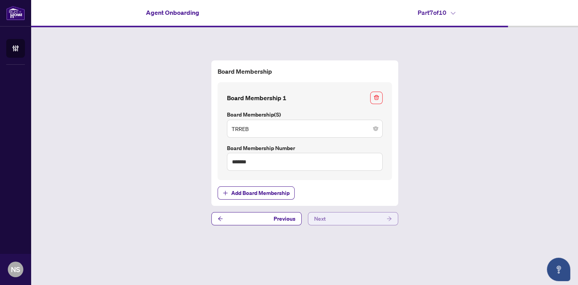
click at [349, 220] on button "Next" at bounding box center [353, 218] width 90 height 13
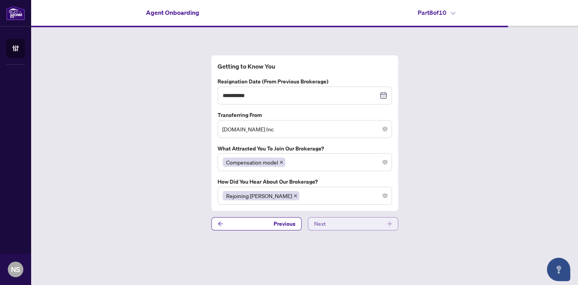
click at [349, 221] on button "Next" at bounding box center [353, 223] width 90 height 13
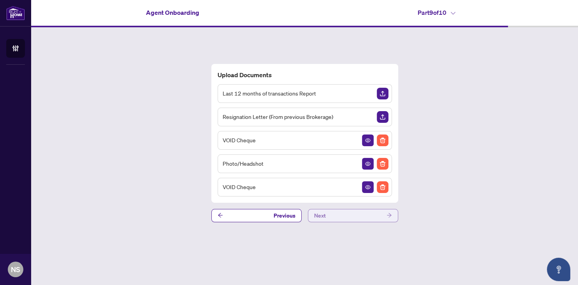
click at [350, 215] on button "Next" at bounding box center [353, 215] width 90 height 13
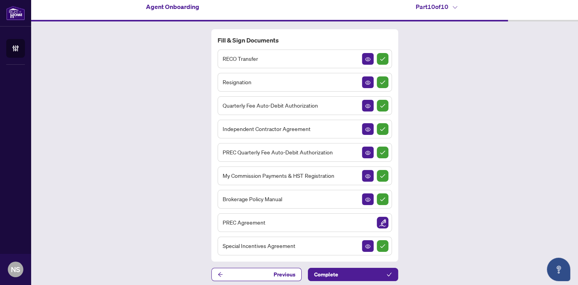
scroll to position [8, 0]
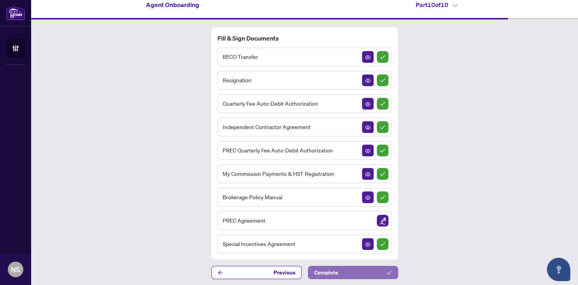
click at [368, 271] on button "Complete" at bounding box center [353, 272] width 90 height 13
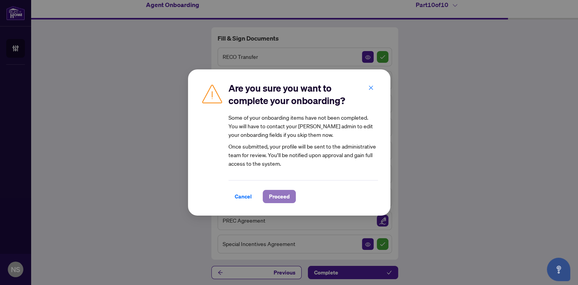
click at [280, 197] on span "Proceed" at bounding box center [279, 196] width 21 height 12
